Goal: Task Accomplishment & Management: Use online tool/utility

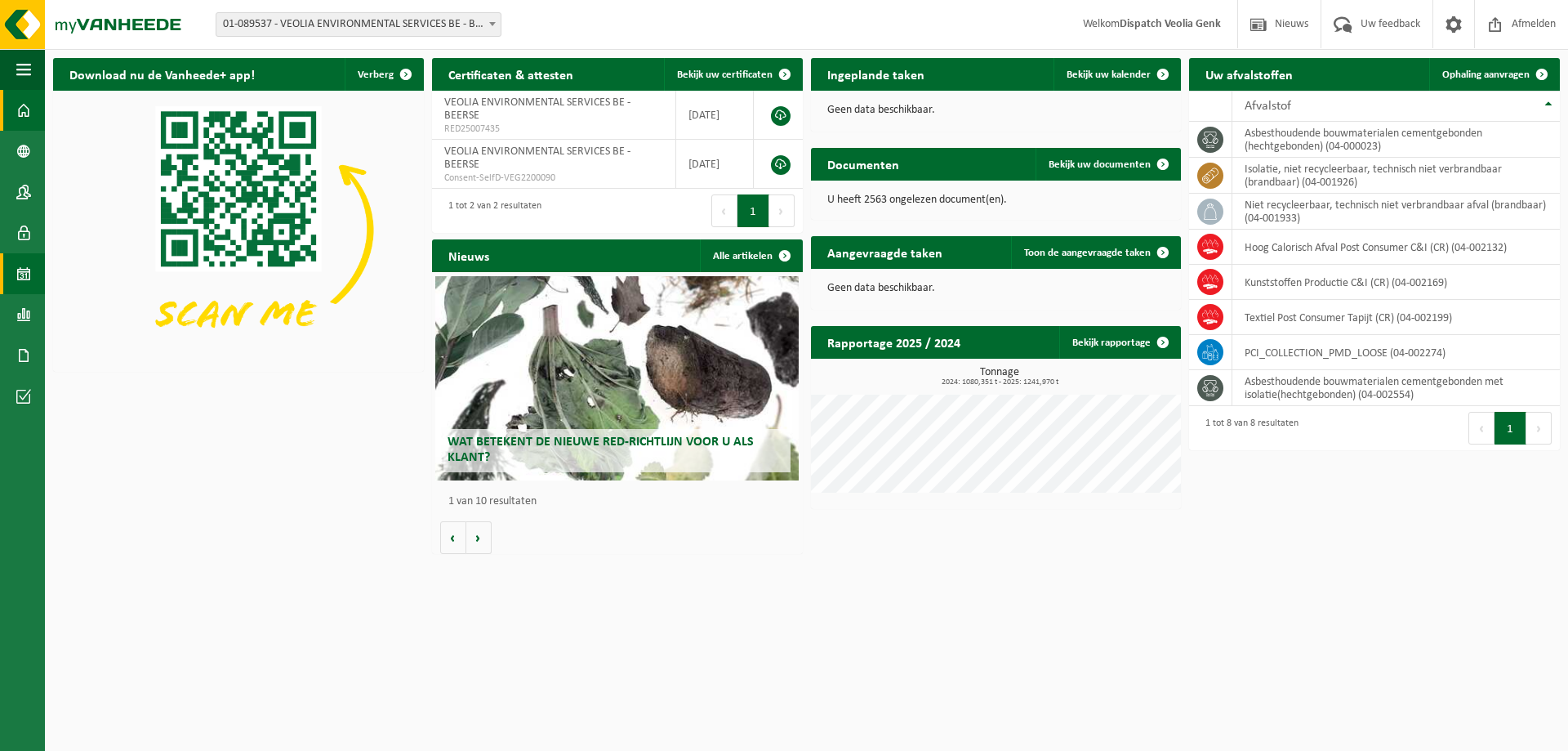
click at [21, 280] on span at bounding box center [23, 273] width 15 height 41
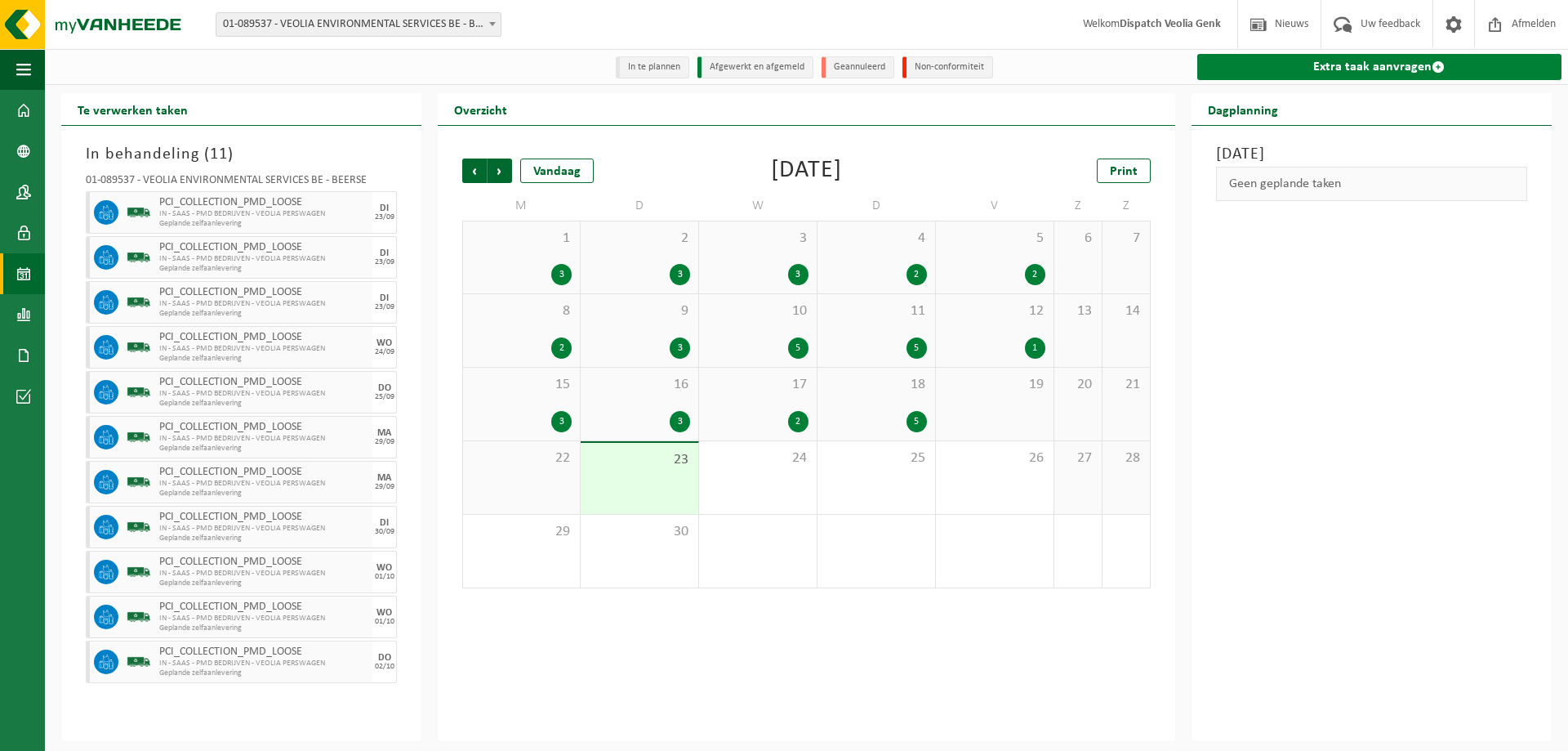
click at [1361, 76] on link "Extra taak aanvragen" at bounding box center [1379, 67] width 364 height 26
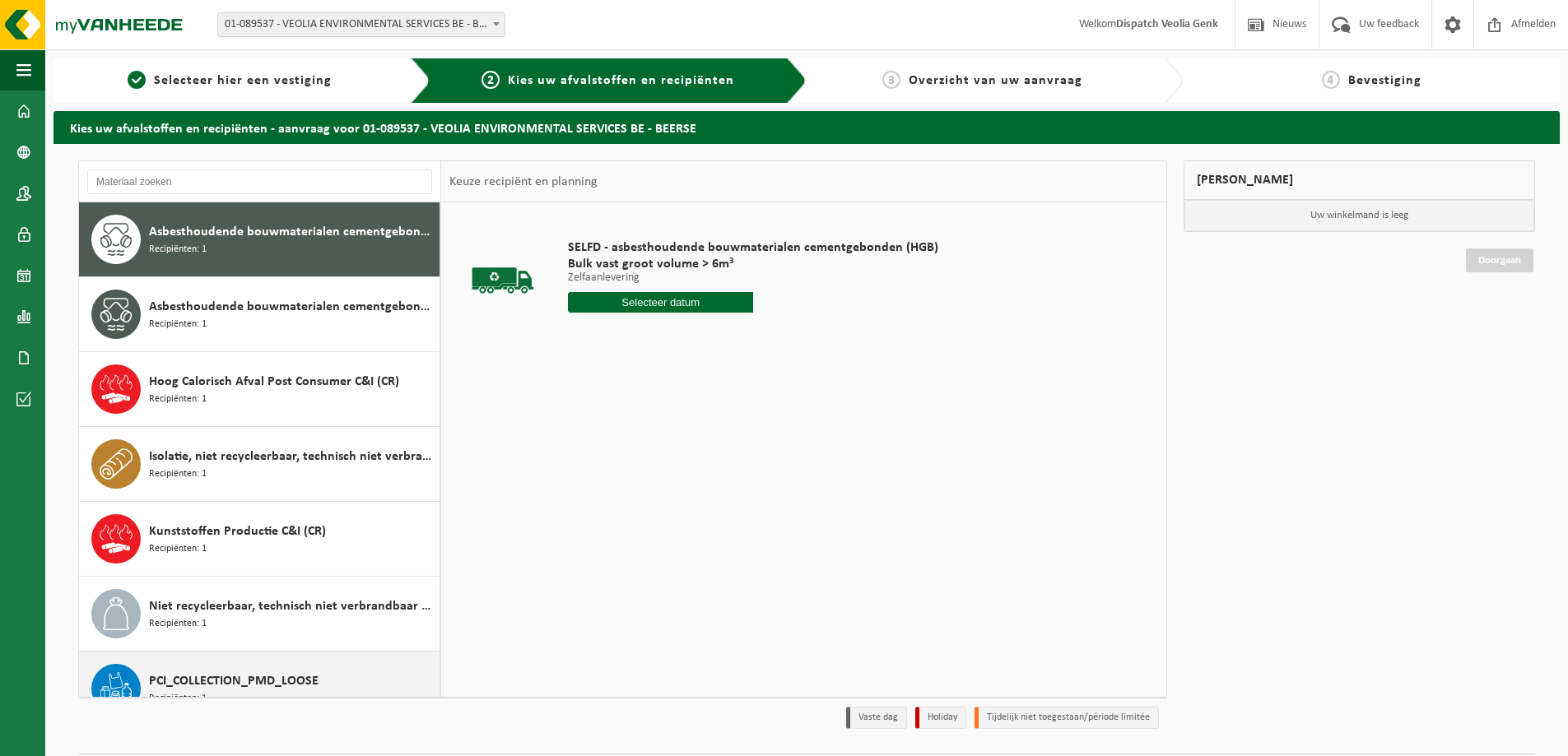
click at [265, 678] on span "PCI_COLLECTION_PMD_LOOSE" at bounding box center [234, 681] width 170 height 20
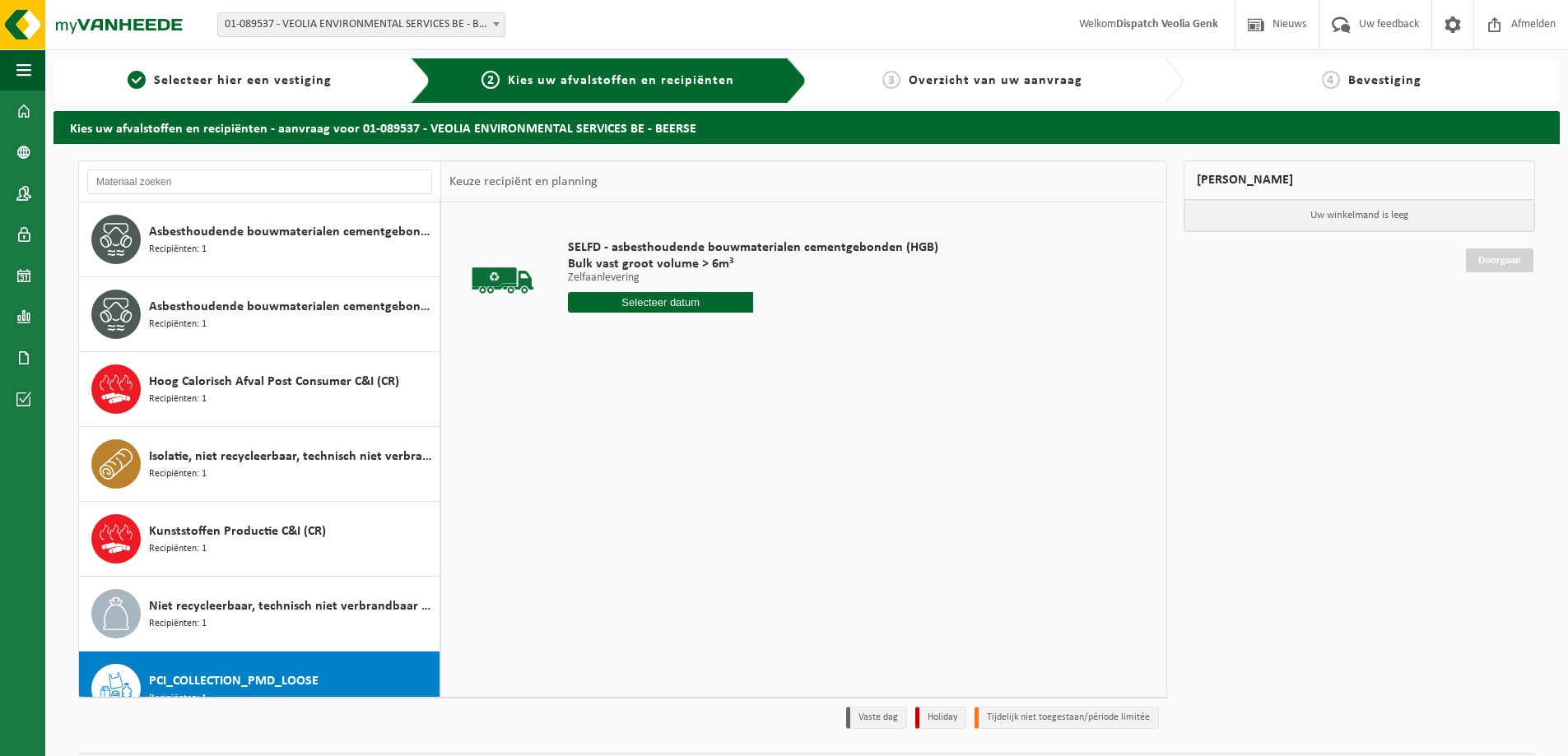
scroll to position [103, 0]
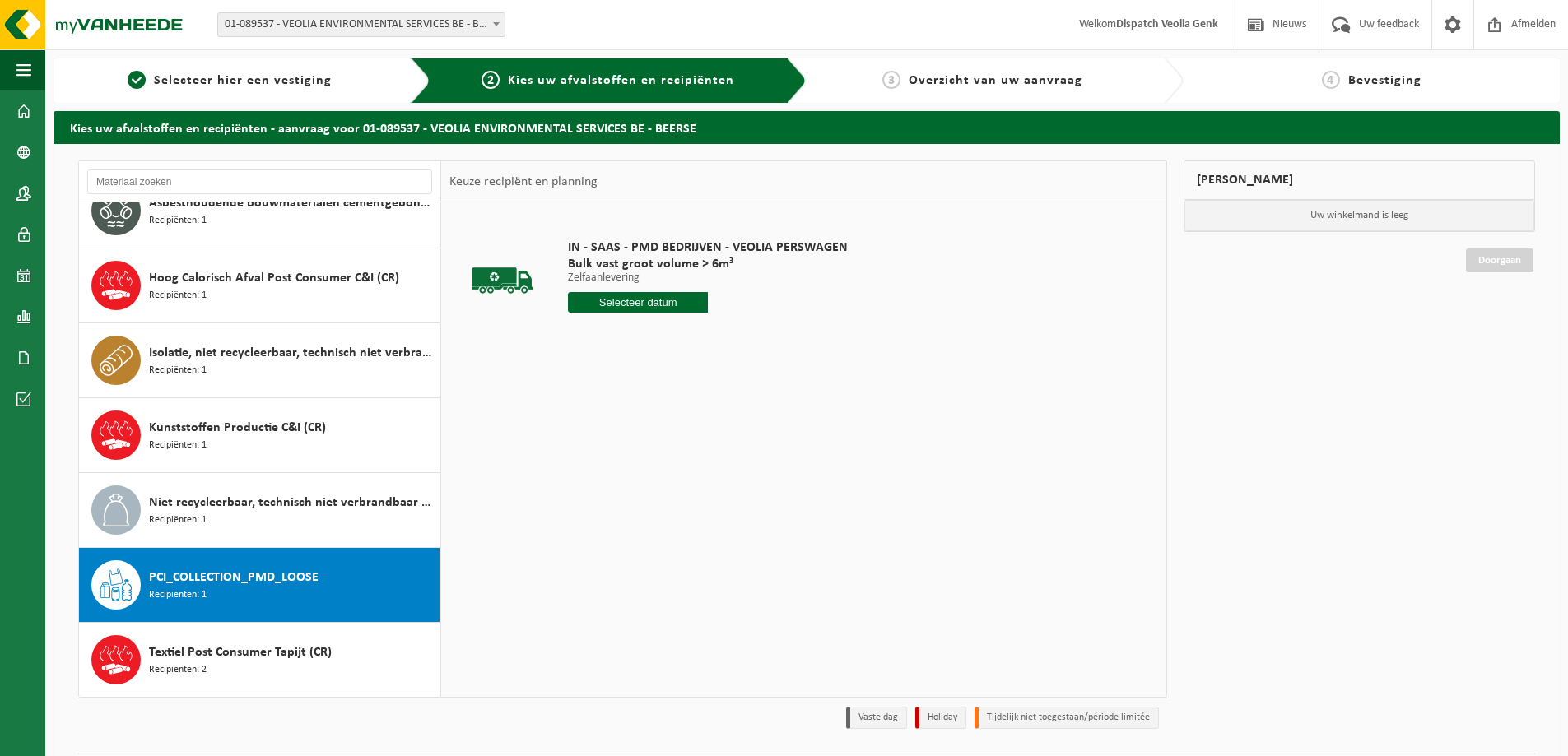
click at [618, 304] on input "text" at bounding box center [637, 301] width 140 height 20
click at [638, 475] on div "24" at bounding box center [641, 474] width 29 height 26
type input "Van 2025-09-24"
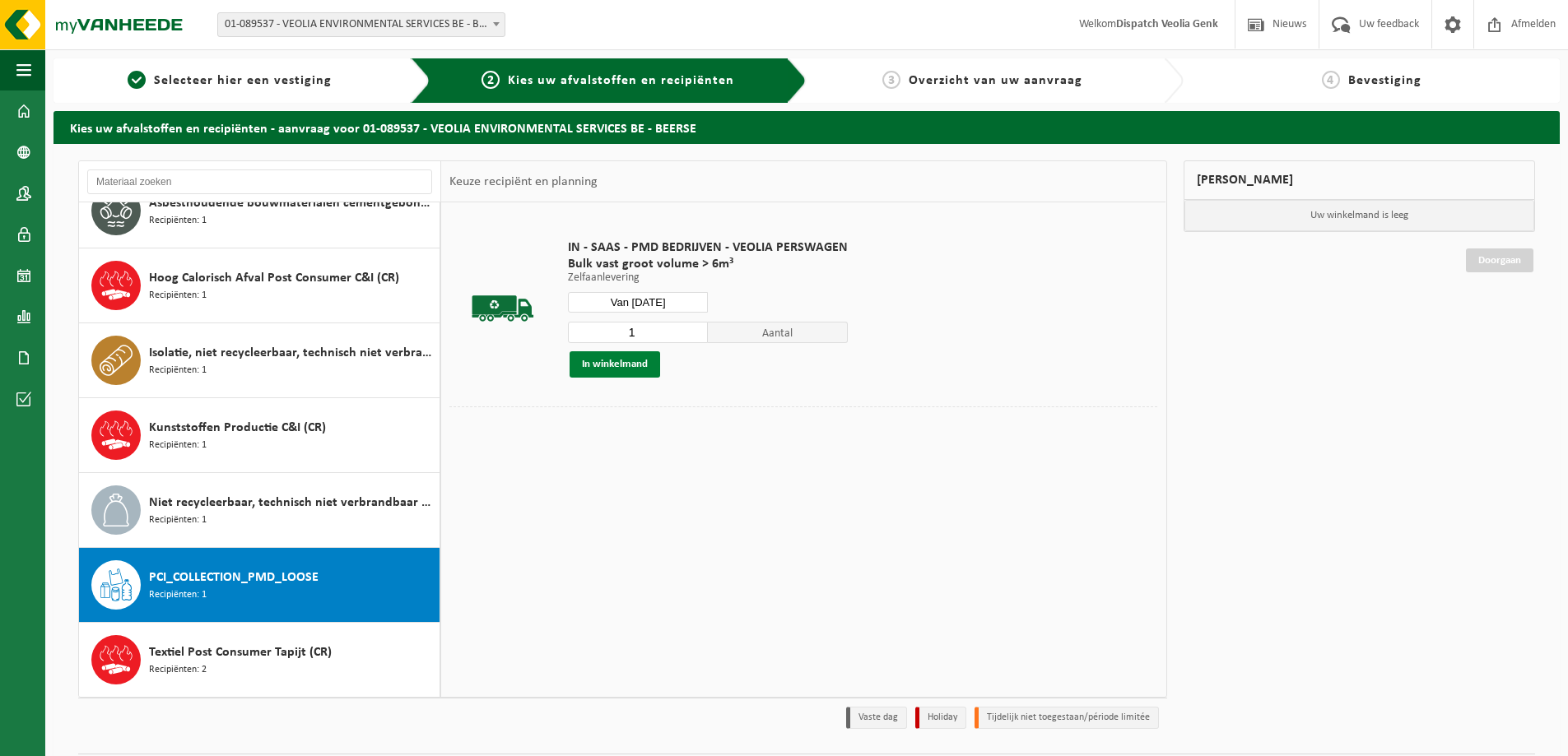
click at [633, 368] on button "In winkelmand" at bounding box center [615, 364] width 91 height 26
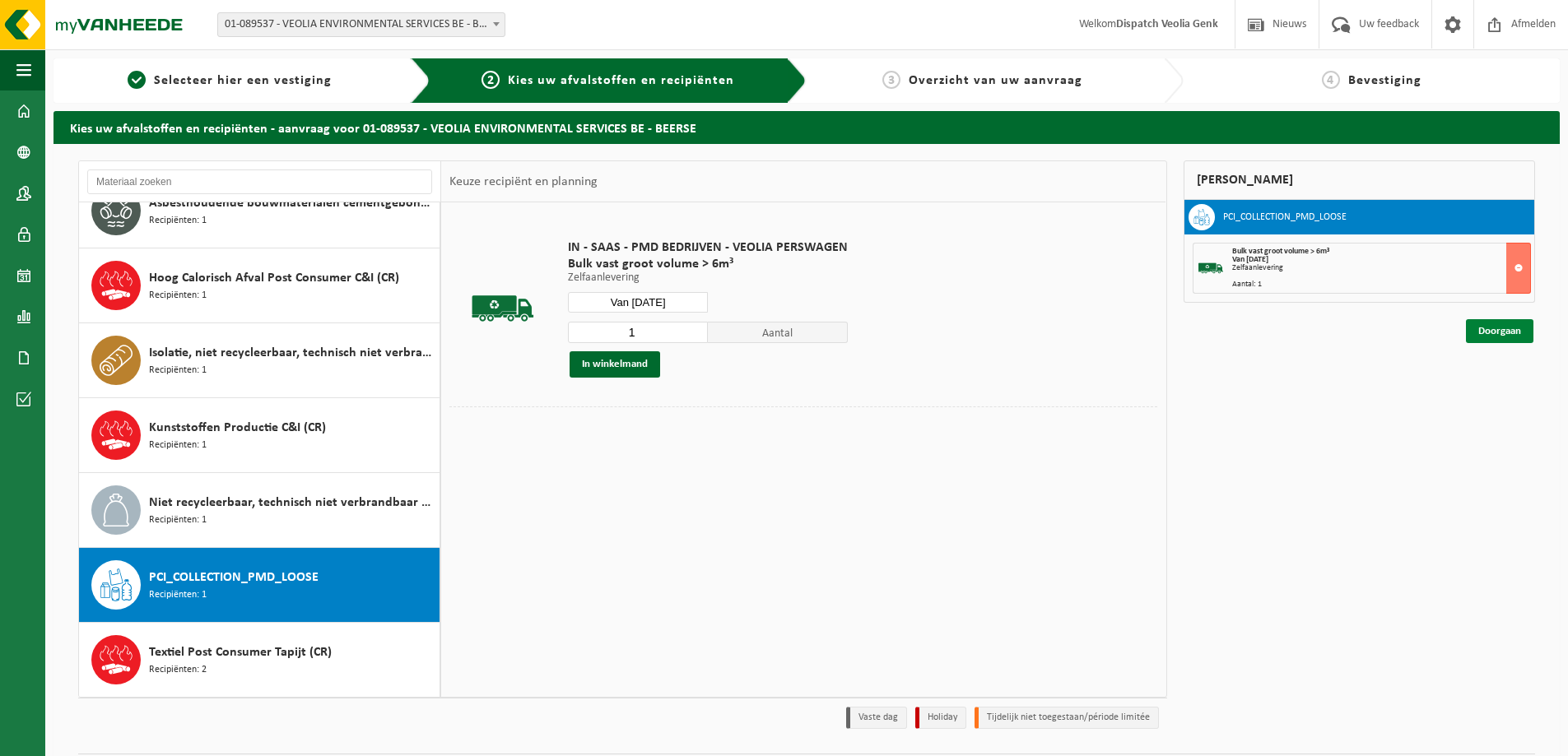
click at [1501, 330] on link "Doorgaan" at bounding box center [1499, 331] width 67 height 23
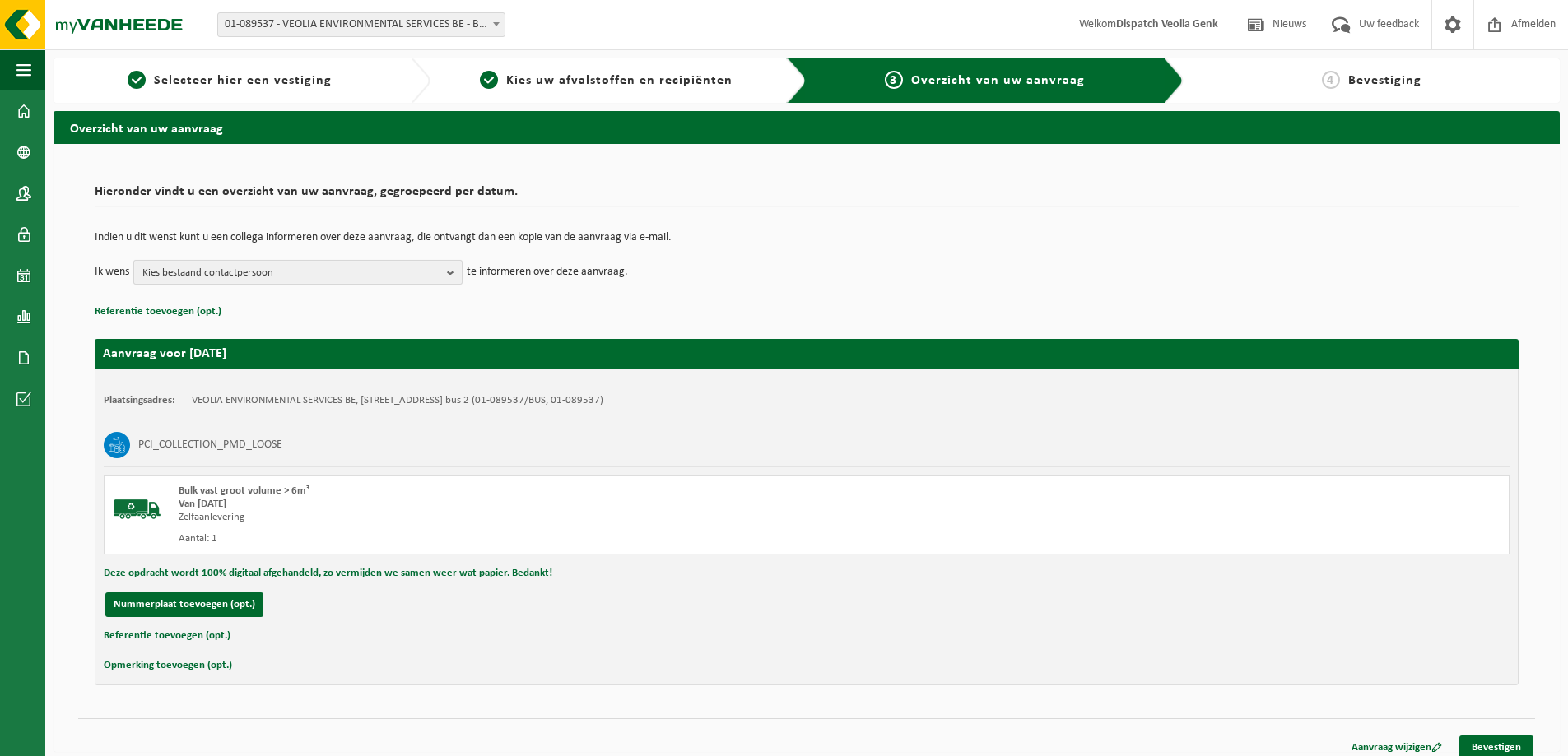
click at [355, 275] on span "Kies bestaand contactpersoon" at bounding box center [291, 272] width 298 height 24
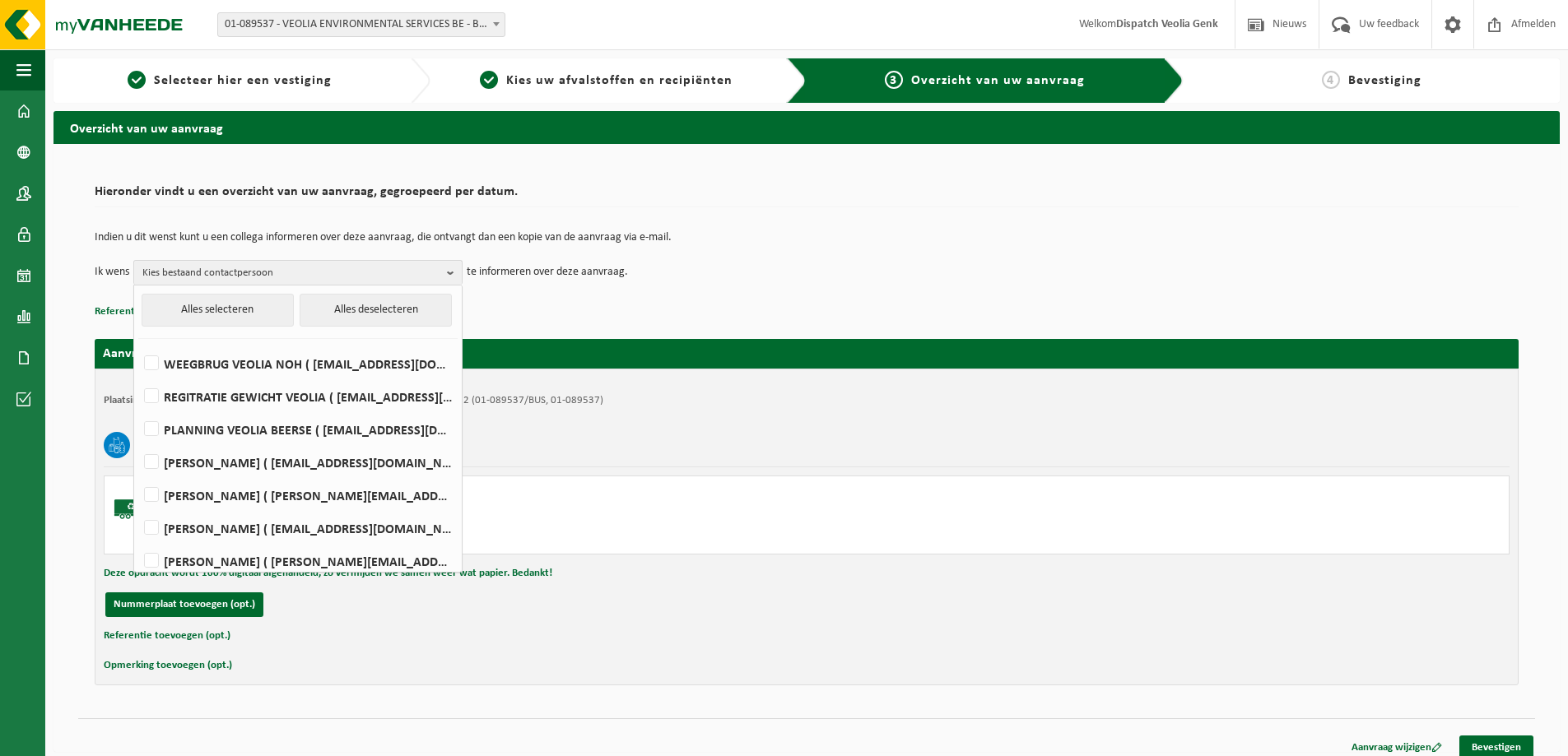
scroll to position [536, 0]
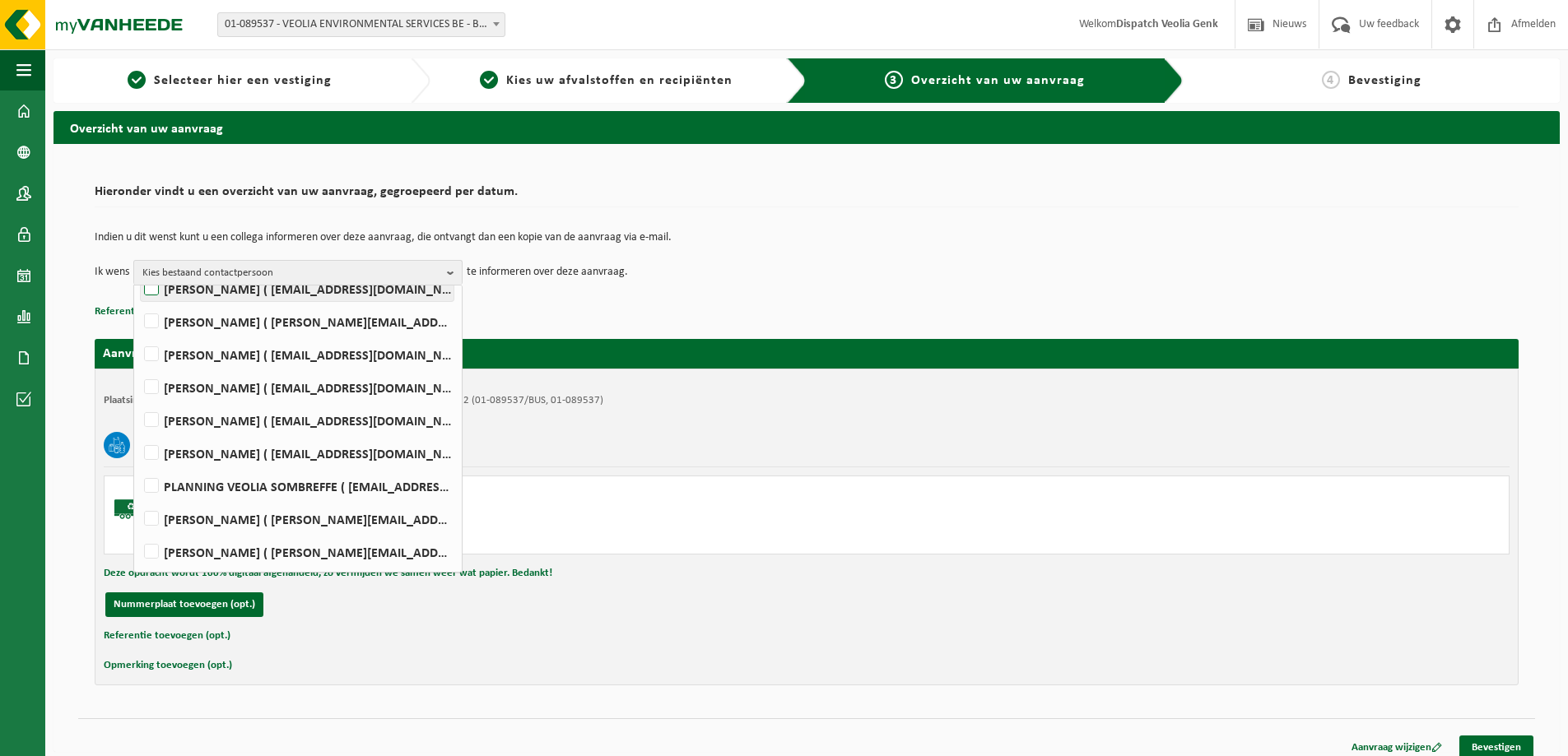
click at [238, 298] on label "Ilse Tielen ( be.ves.uc.belgium.all@veolia.com )" at bounding box center [297, 288] width 312 height 24
click at [139, 268] on input "Ilse Tielen ( be.ves.uc.belgium.all@veolia.com )" at bounding box center [138, 267] width 1 height 1
checkbox input "true"
click at [764, 561] on div "Plaatsingsadres: VEOLIA ENVIRONMENTAL SERVICES BE, 2340 BEERSE, STEENBAKKERSDAM…" at bounding box center [806, 527] width 1424 height 317
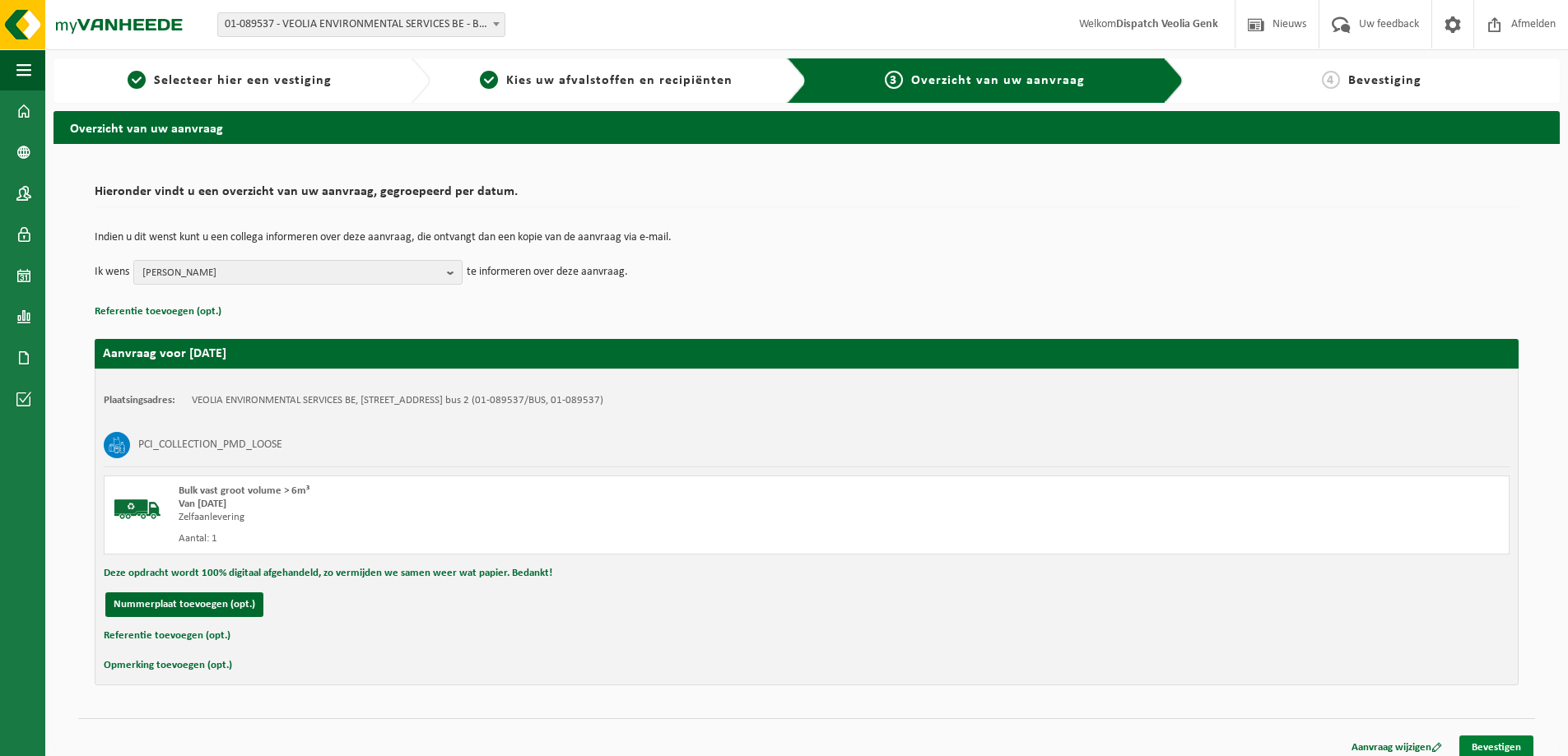
click at [1500, 743] on link "Bevestigen" at bounding box center [1496, 747] width 74 height 23
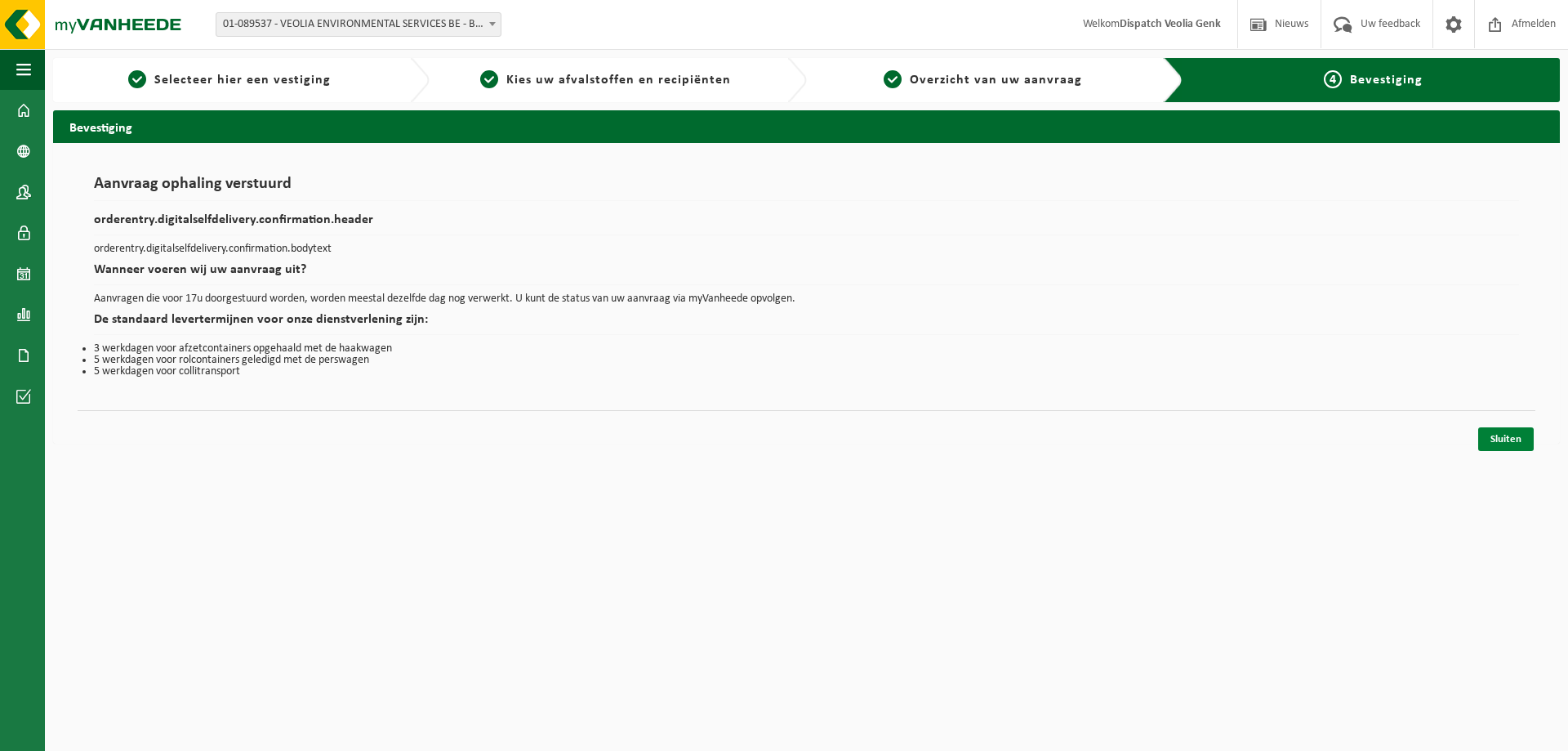
click at [1505, 438] on link "Sluiten" at bounding box center [1505, 439] width 55 height 23
